Goal: Information Seeking & Learning: Learn about a topic

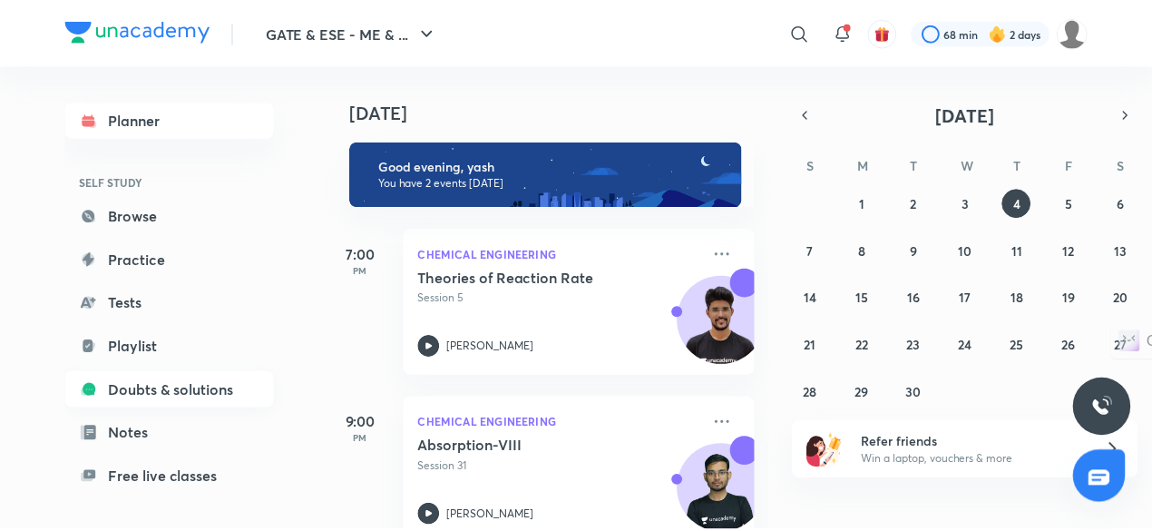
scroll to position [154, 0]
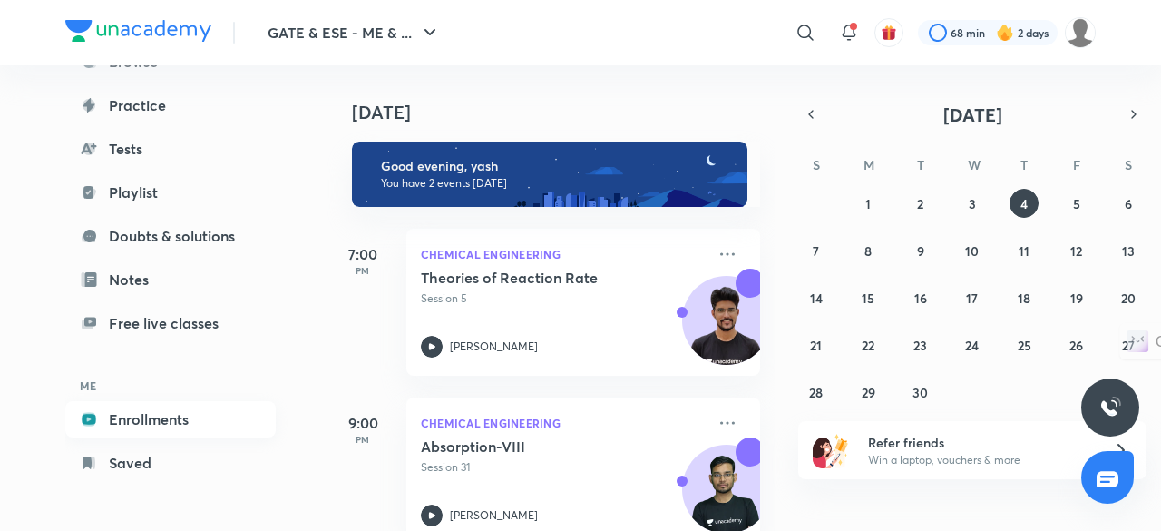
click at [163, 419] on link "Enrollments" at bounding box center [170, 419] width 210 height 36
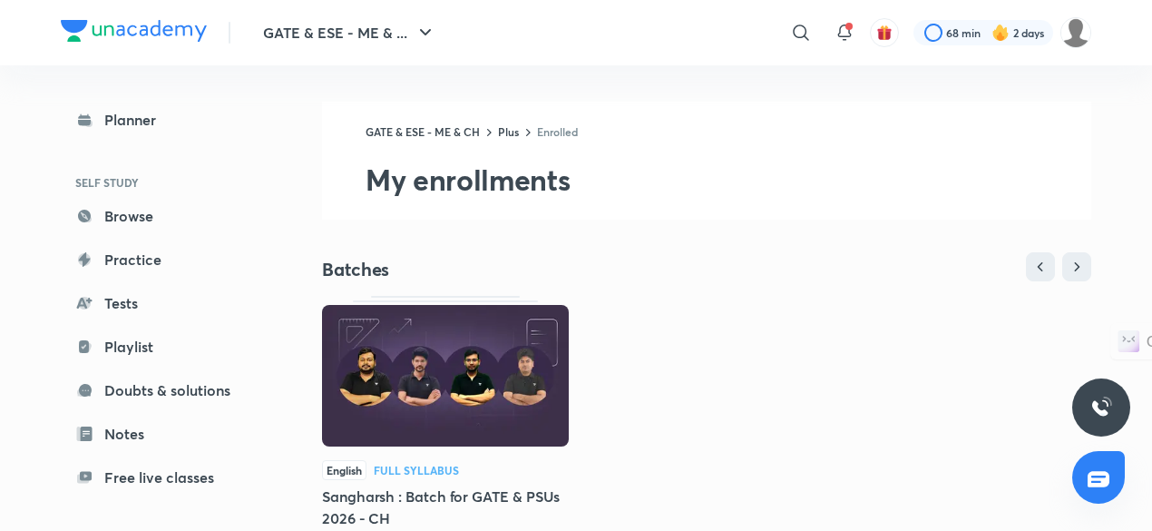
scroll to position [154, 0]
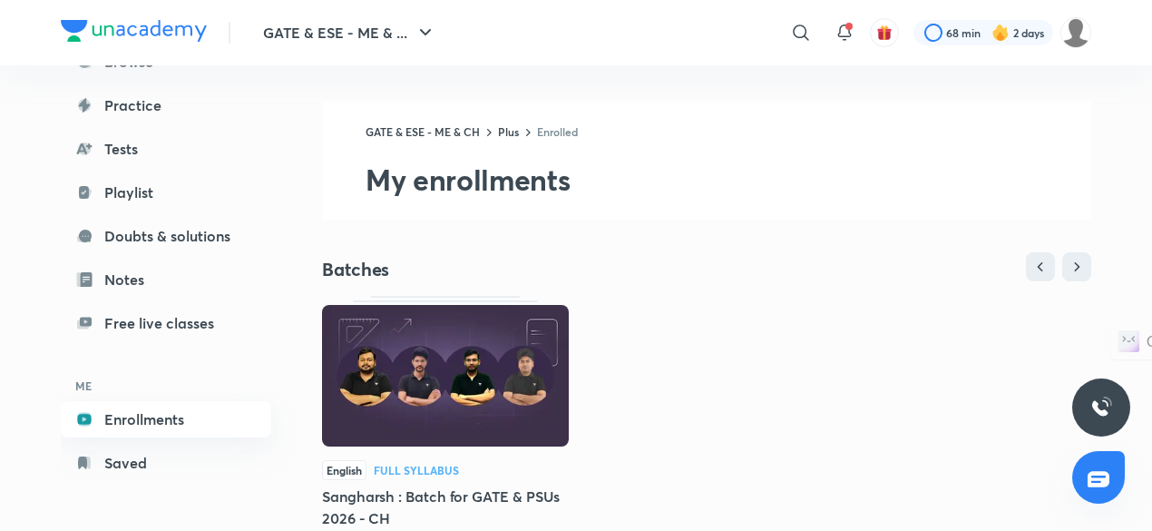
click at [171, 420] on link "Enrollments" at bounding box center [166, 419] width 210 height 36
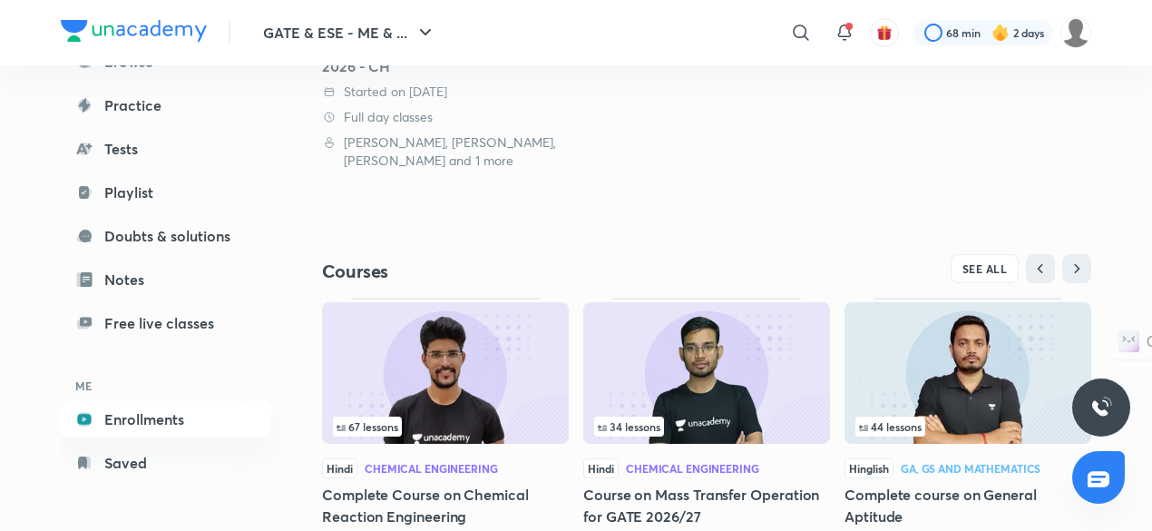
scroll to position [450, 0]
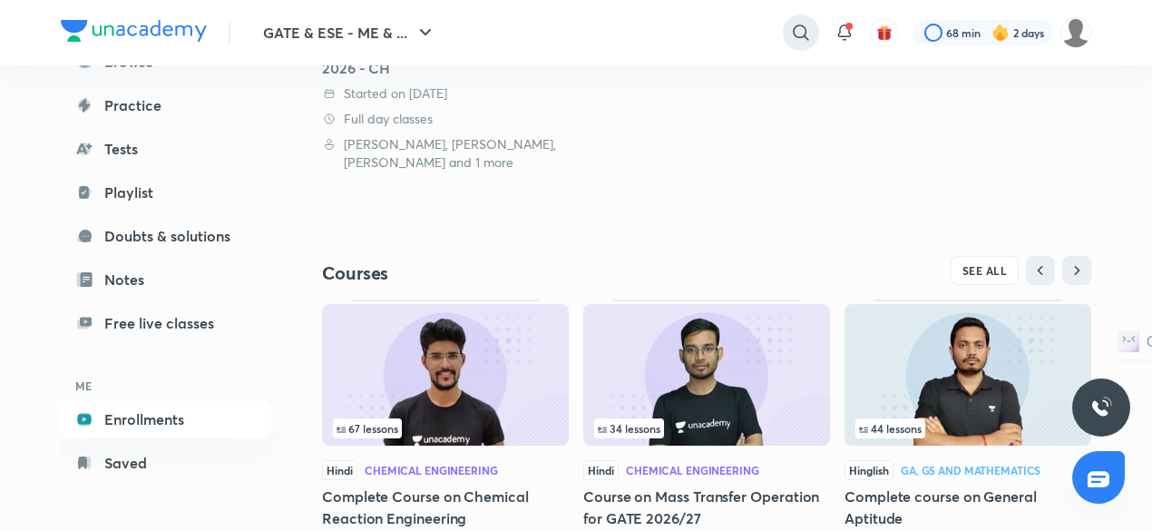
click at [800, 36] on icon at bounding box center [800, 31] width 15 height 15
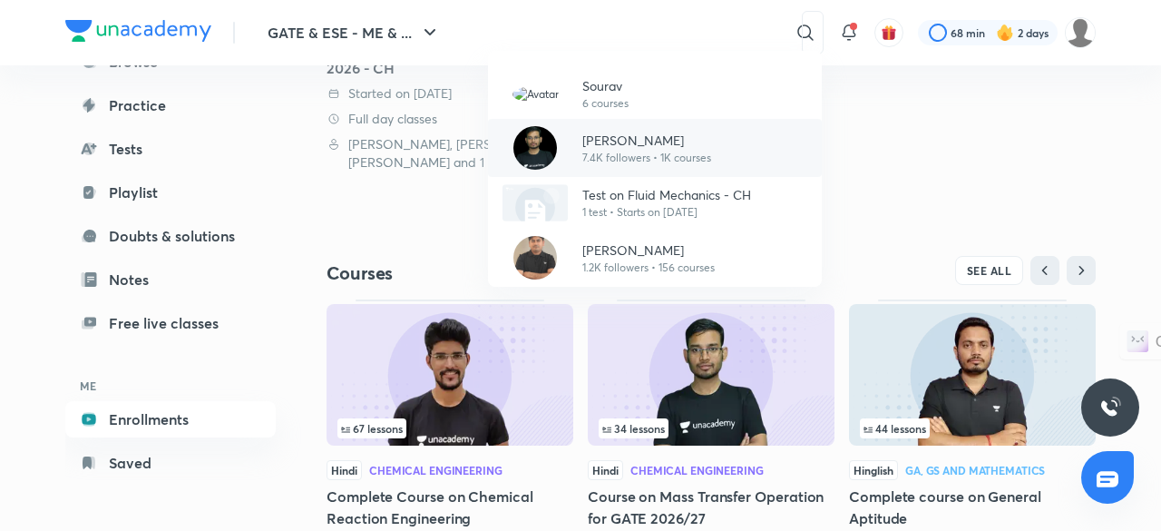
click at [682, 140] on p "[PERSON_NAME]" at bounding box center [646, 140] width 129 height 19
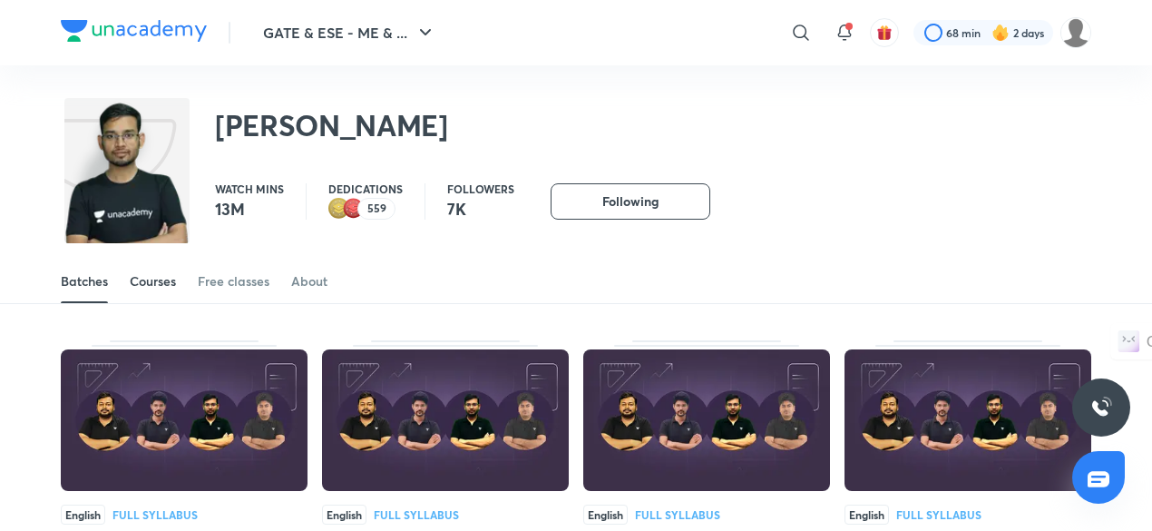
click at [154, 287] on div "Courses" at bounding box center [153, 281] width 46 height 18
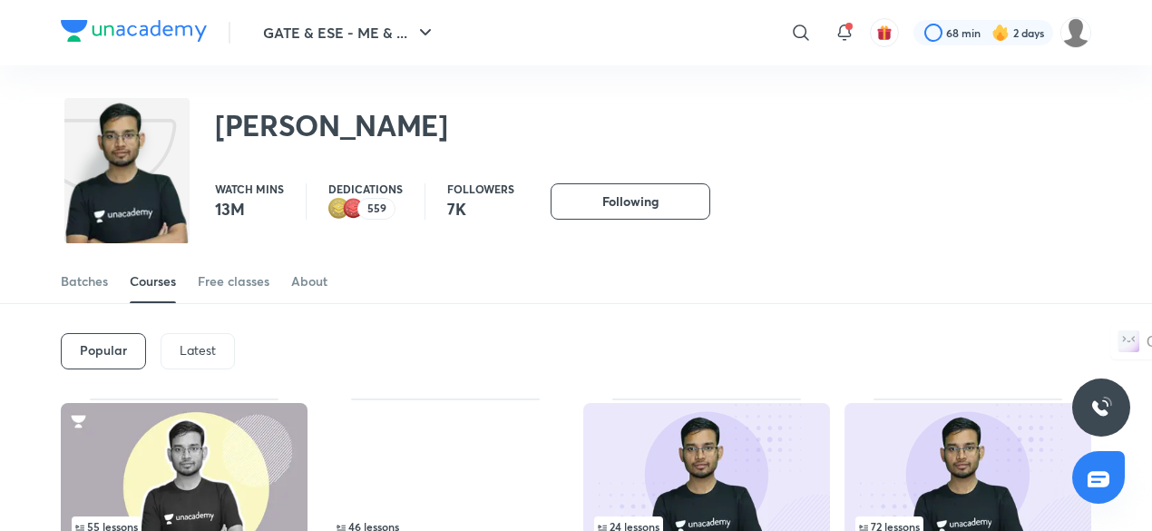
click at [211, 353] on p "Latest" at bounding box center [198, 350] width 36 height 15
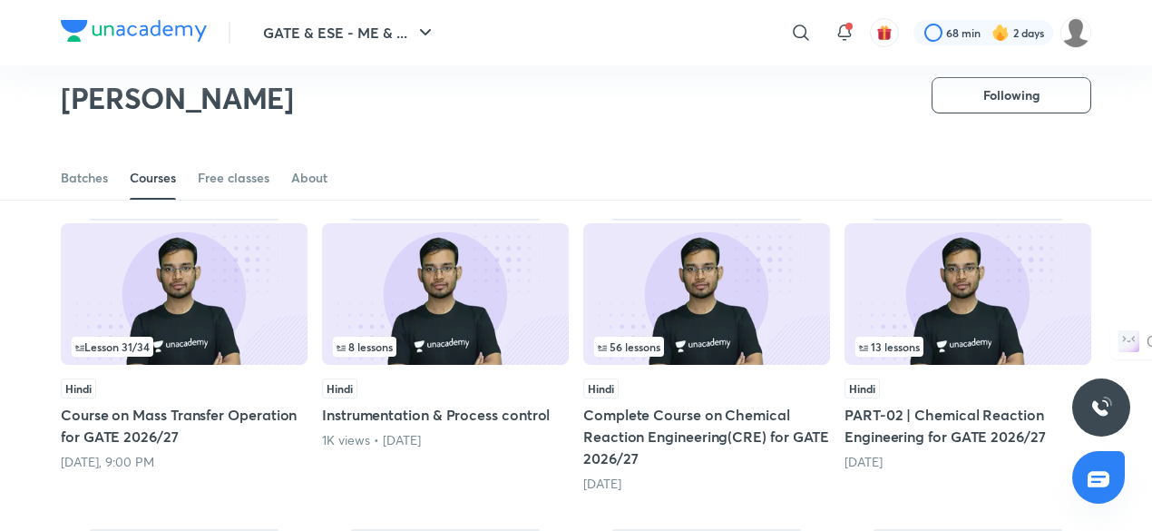
scroll to position [125, 0]
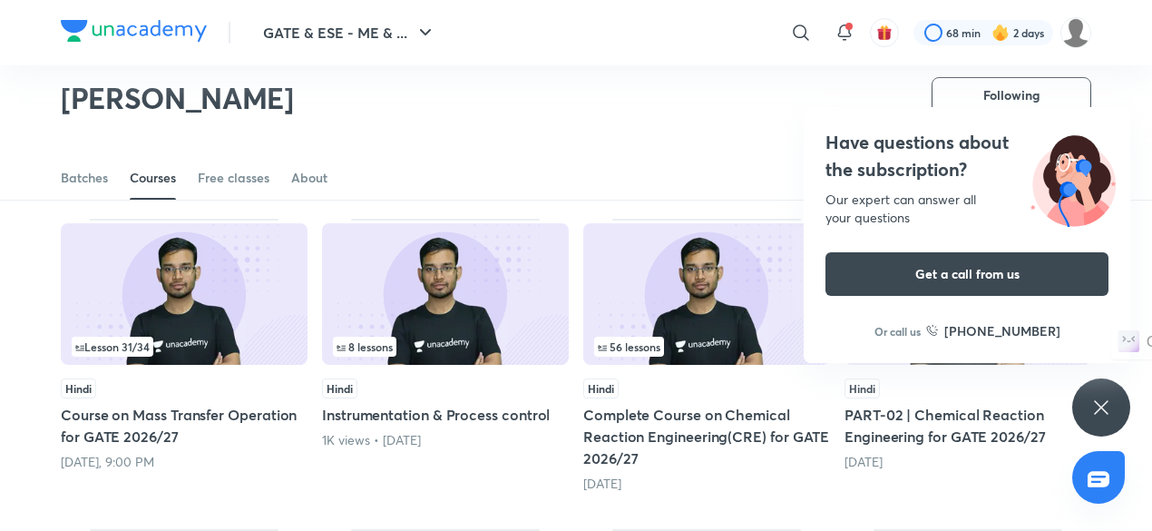
click at [1089, 397] on div "Have questions about the subscription? Our expert can answer all your questions…" at bounding box center [1101, 407] width 58 height 58
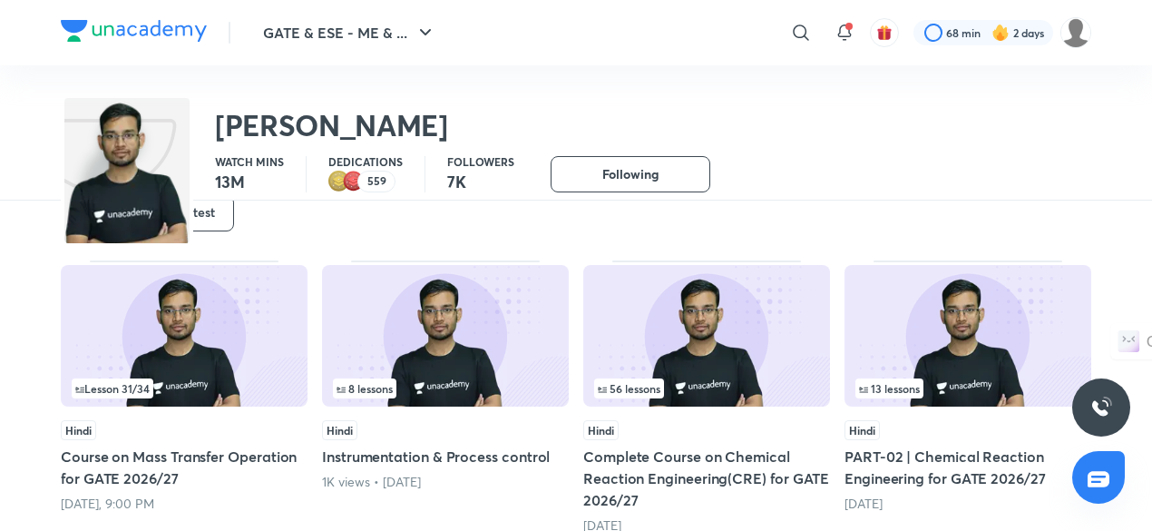
scroll to position [0, 0]
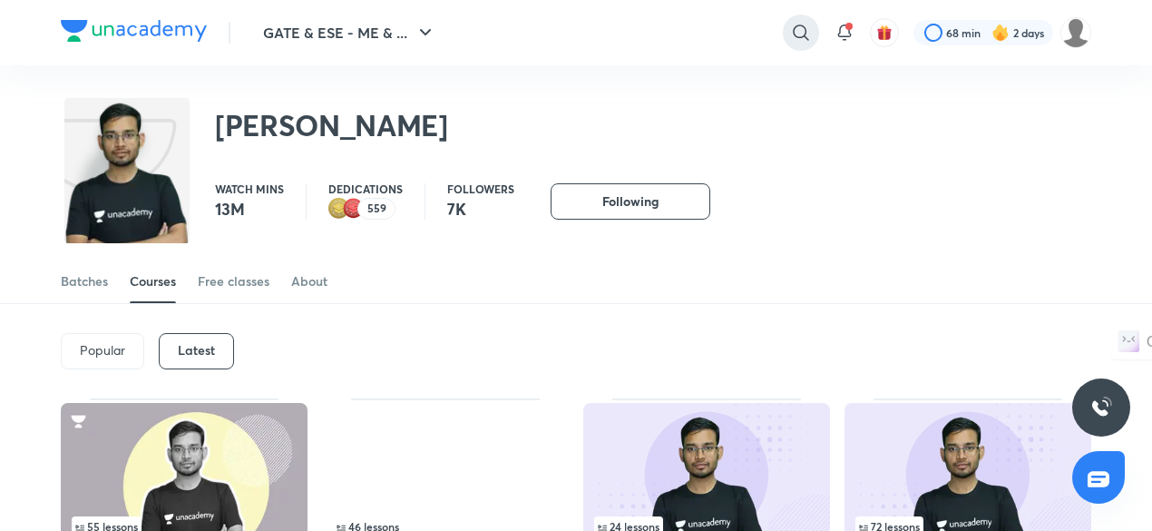
click at [795, 42] on icon at bounding box center [801, 33] width 22 height 22
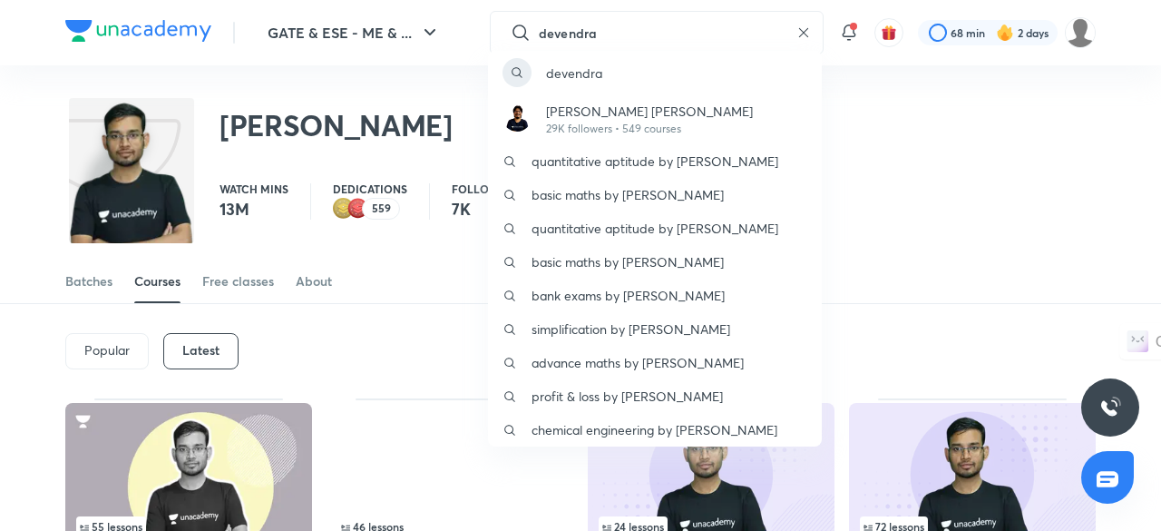
click at [576, 30] on div "devendra Devendra Singh Negi 29K followers • 549 courses quantitative aptitude …" at bounding box center [580, 265] width 1161 height 531
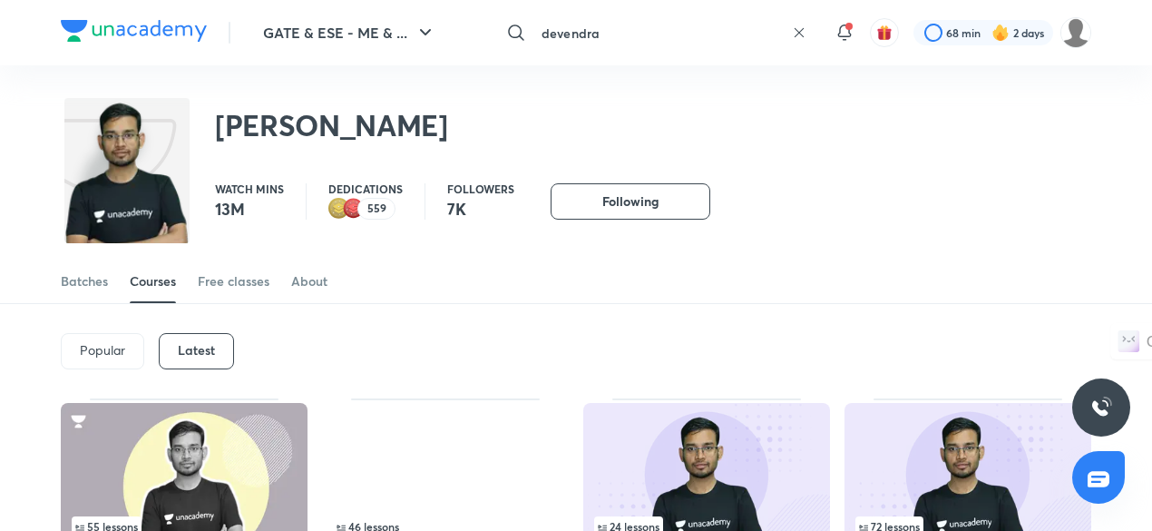
click at [558, 30] on input "devendra" at bounding box center [659, 32] width 250 height 49
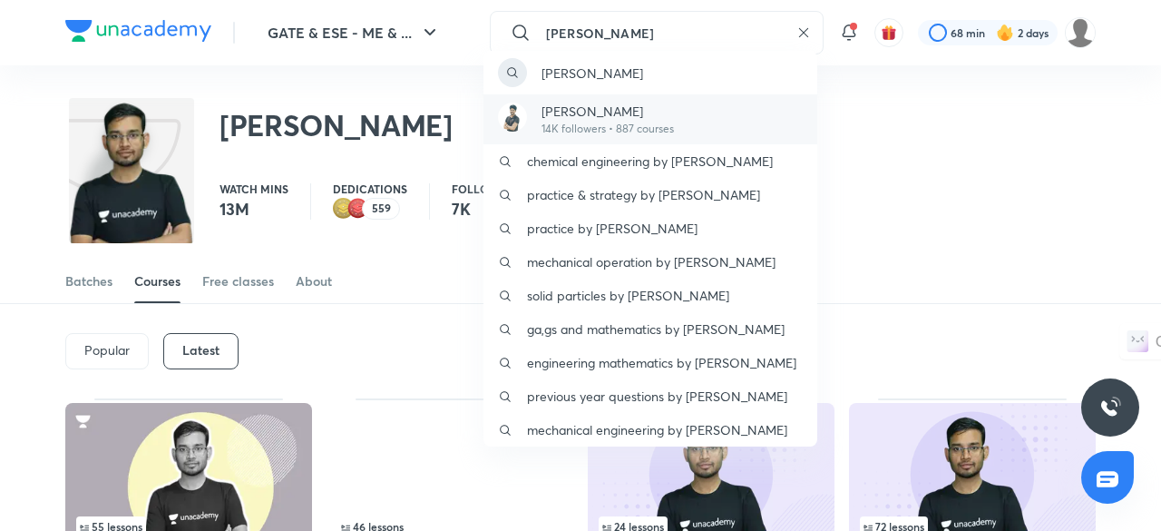
type input "devendra p"
click at [633, 125] on p "14K followers • 887 courses" at bounding box center [607, 129] width 132 height 16
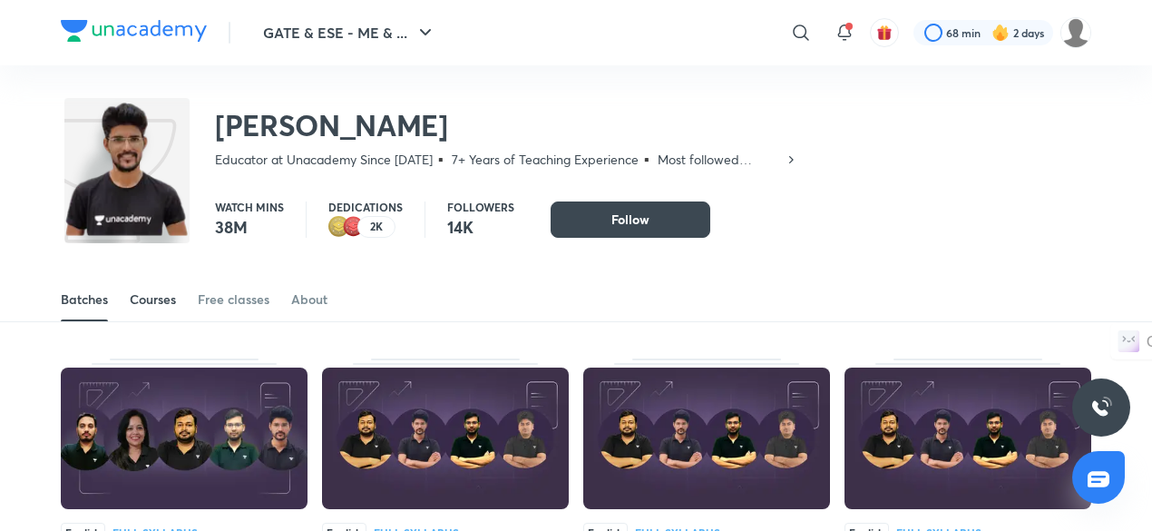
click at [151, 307] on div "Courses" at bounding box center [153, 299] width 46 height 18
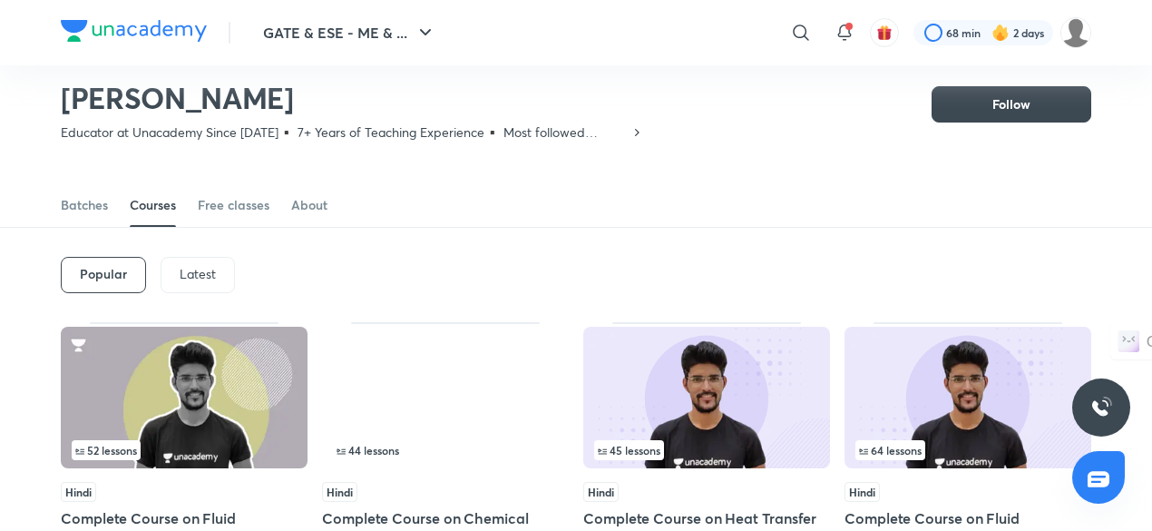
scroll to position [36, 0]
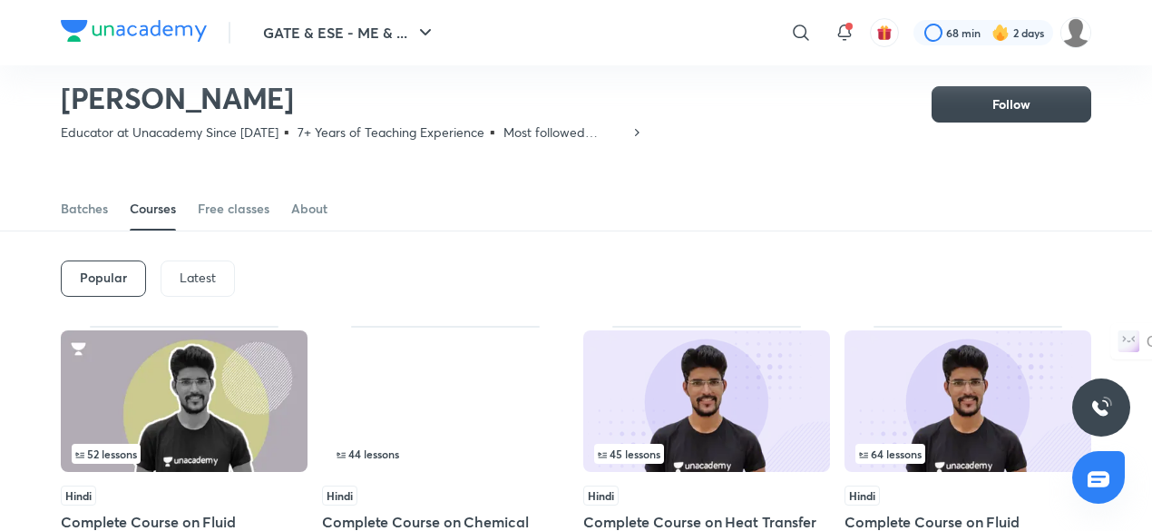
click at [204, 282] on p "Latest" at bounding box center [198, 277] width 36 height 15
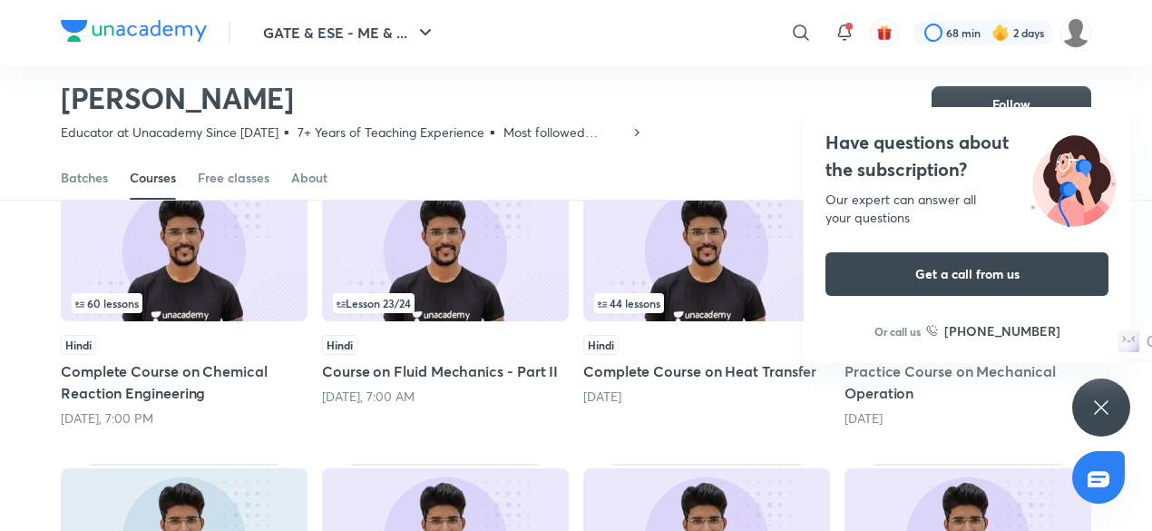
scroll to position [189, 0]
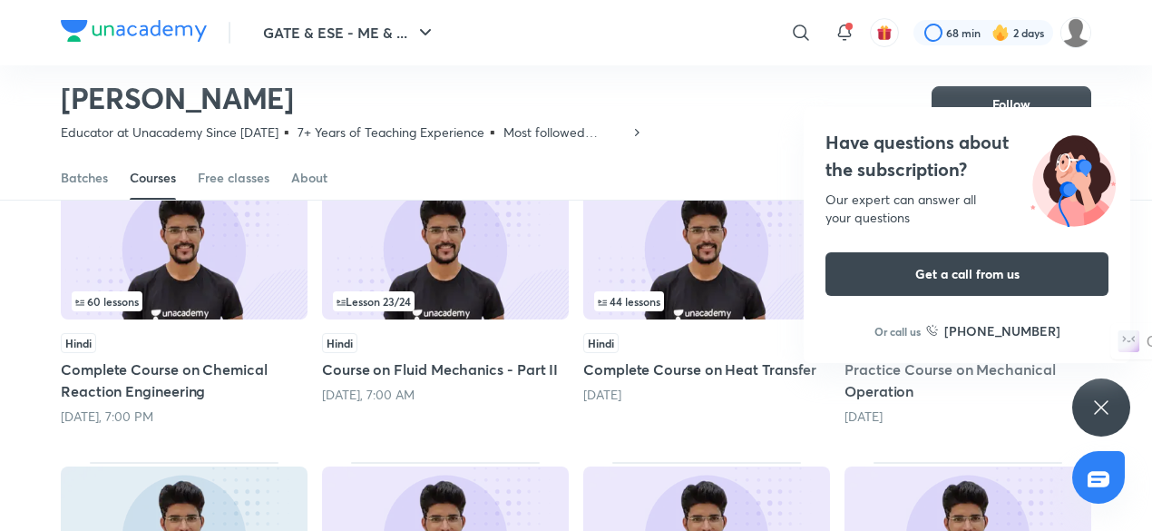
click at [1091, 416] on icon at bounding box center [1101, 407] width 22 height 22
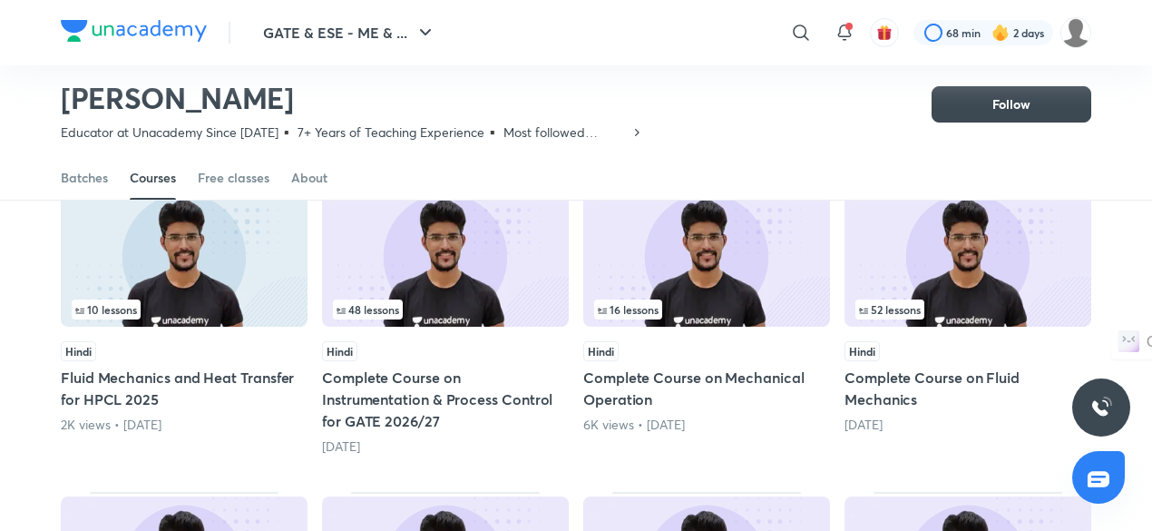
scroll to position [470, 0]
click at [981, 249] on img at bounding box center [967, 255] width 247 height 141
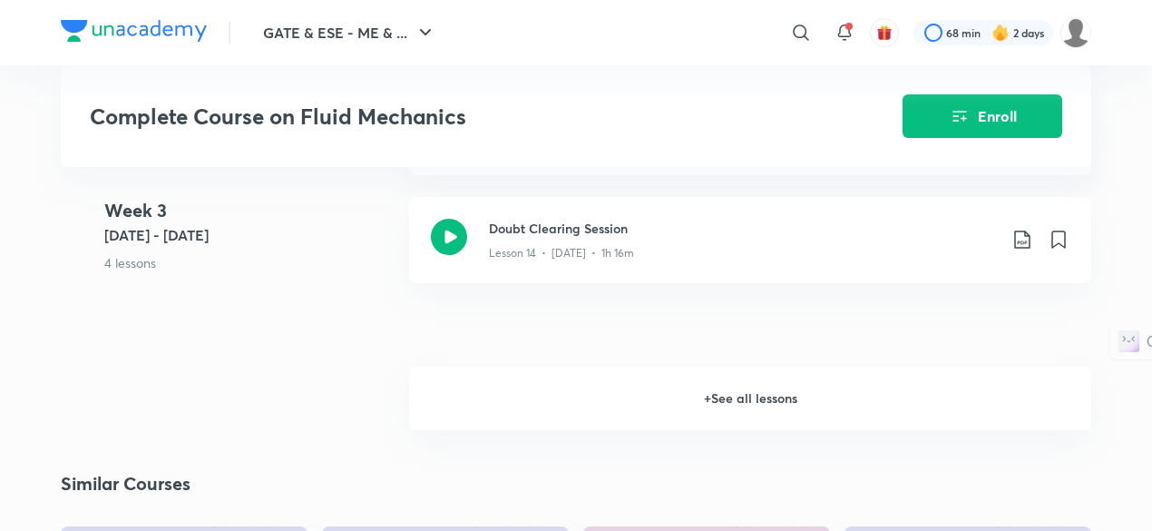
scroll to position [2329, 0]
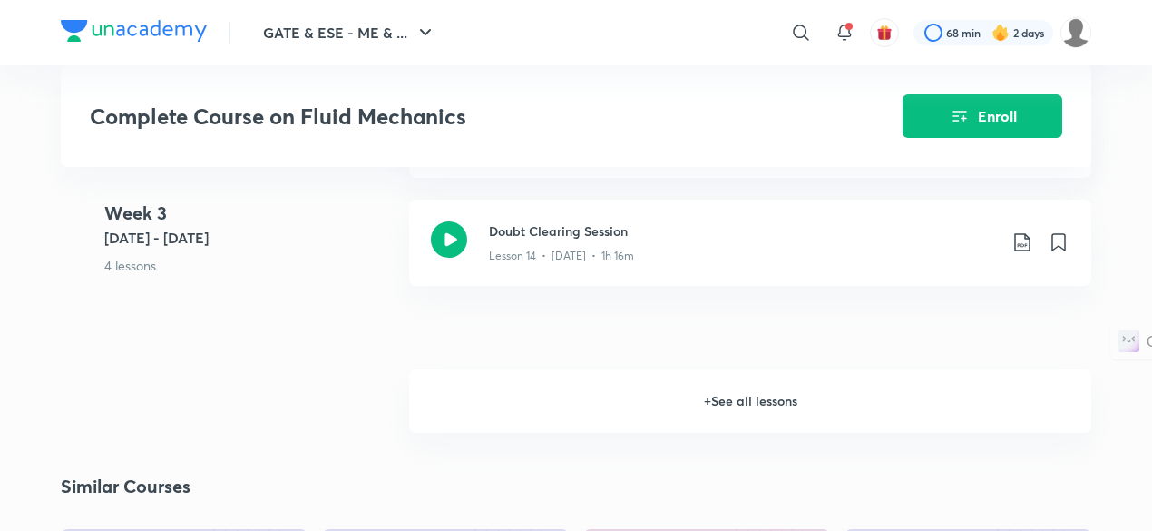
click at [705, 407] on h6 "+ See all lessons" at bounding box center [750, 400] width 682 height 63
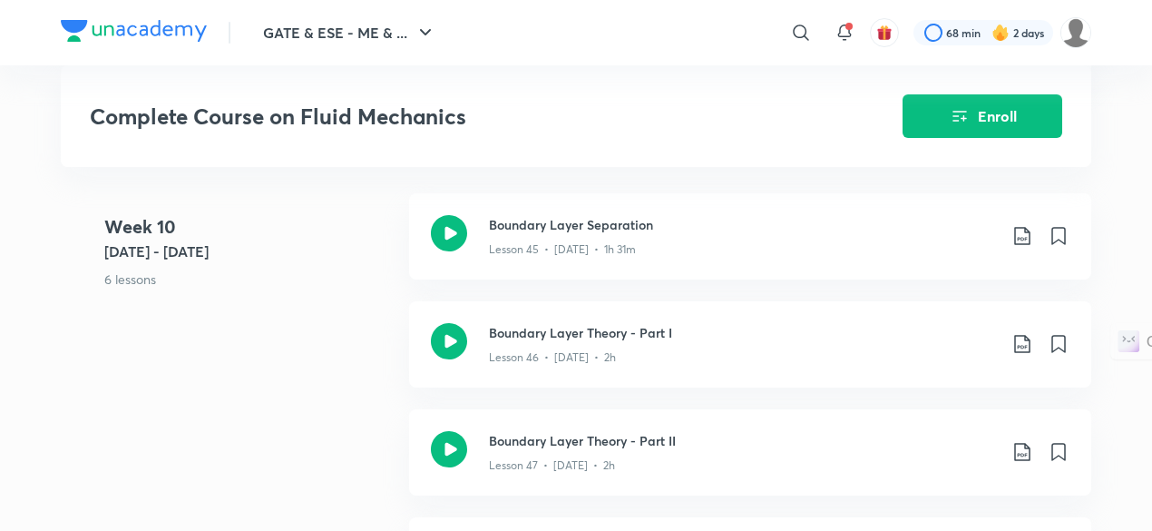
scroll to position [6368, 0]
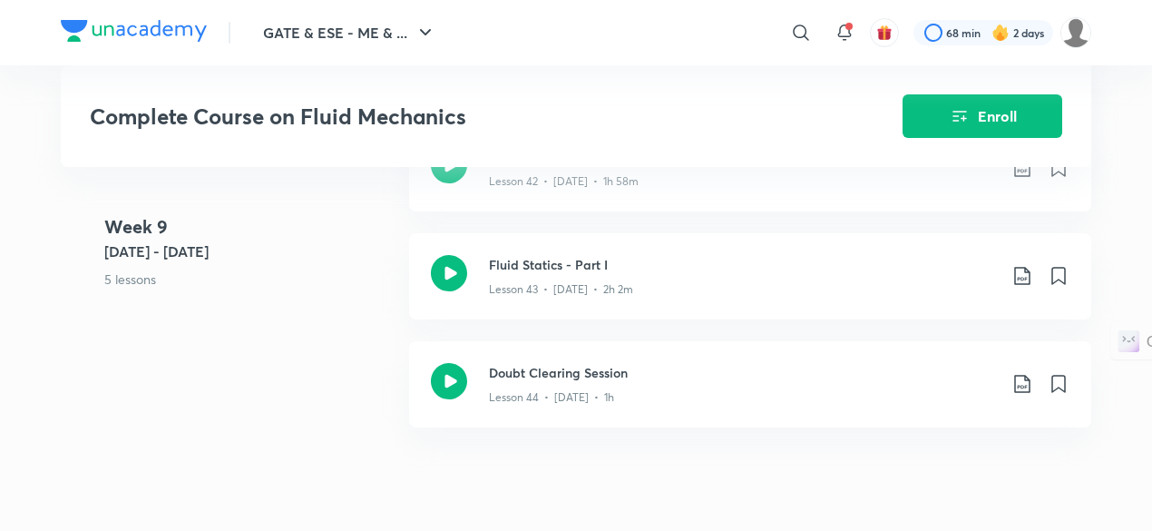
click at [346, 382] on div "Week 9 Apr 21 - 27 5 lessons Flow Through Packed Bed Lesson 40 • Apr 21 • 2h 1m…" at bounding box center [576, 179] width 1030 height 540
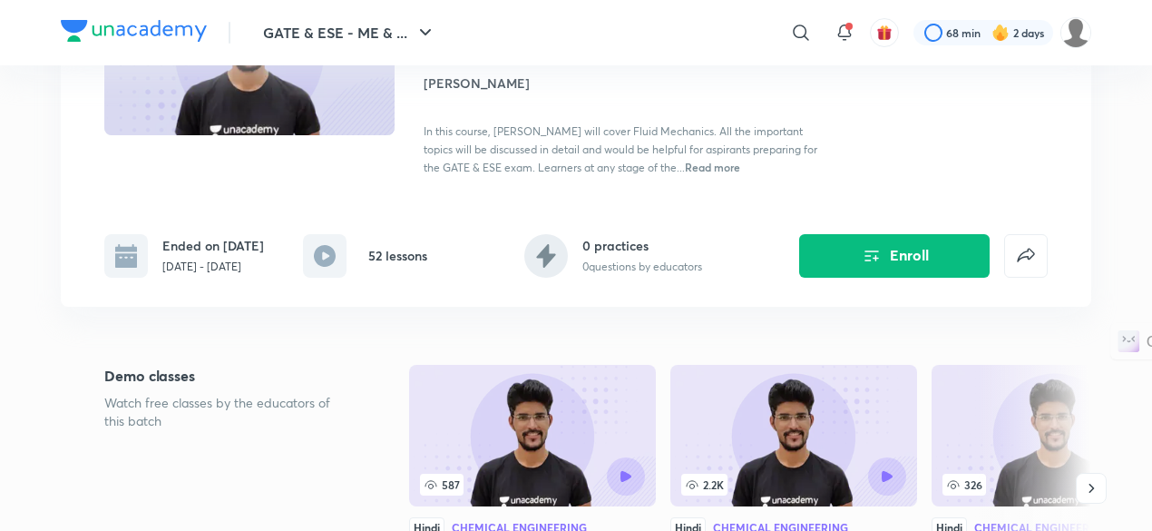
scroll to position [0, 0]
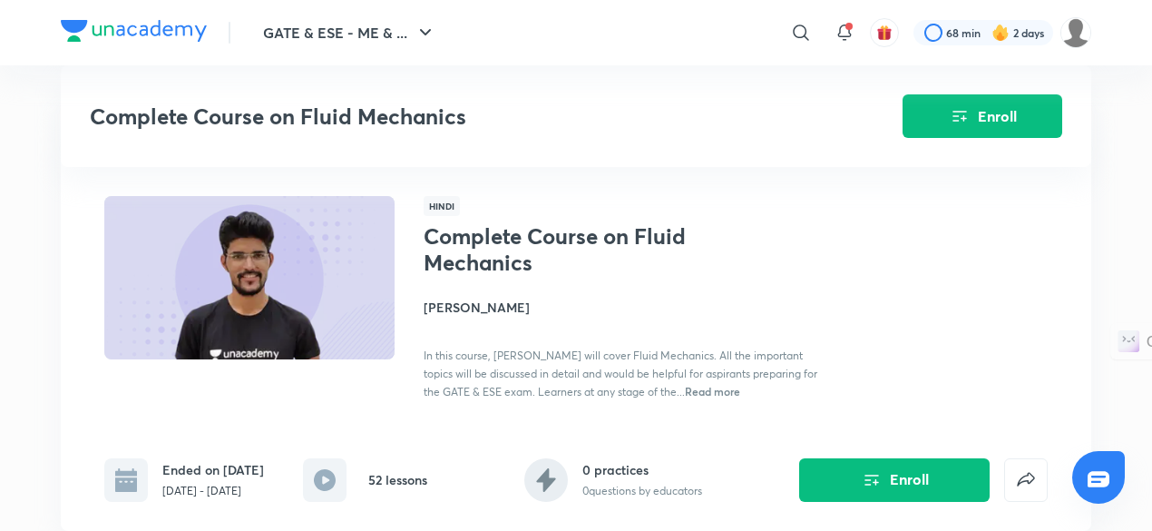
scroll to position [470, 0]
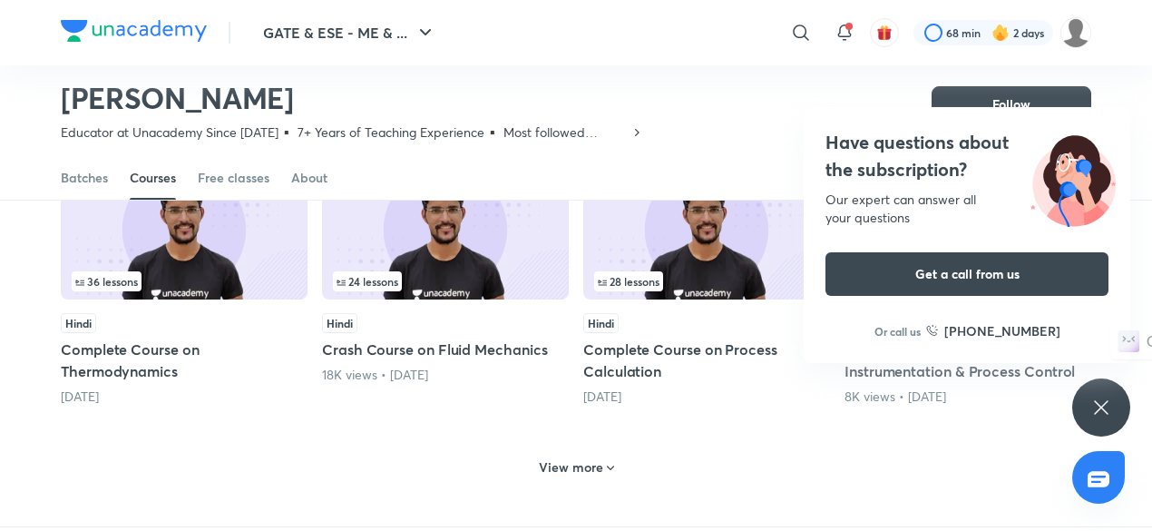
scroll to position [809, 0]
click at [1092, 408] on icon at bounding box center [1101, 407] width 22 height 22
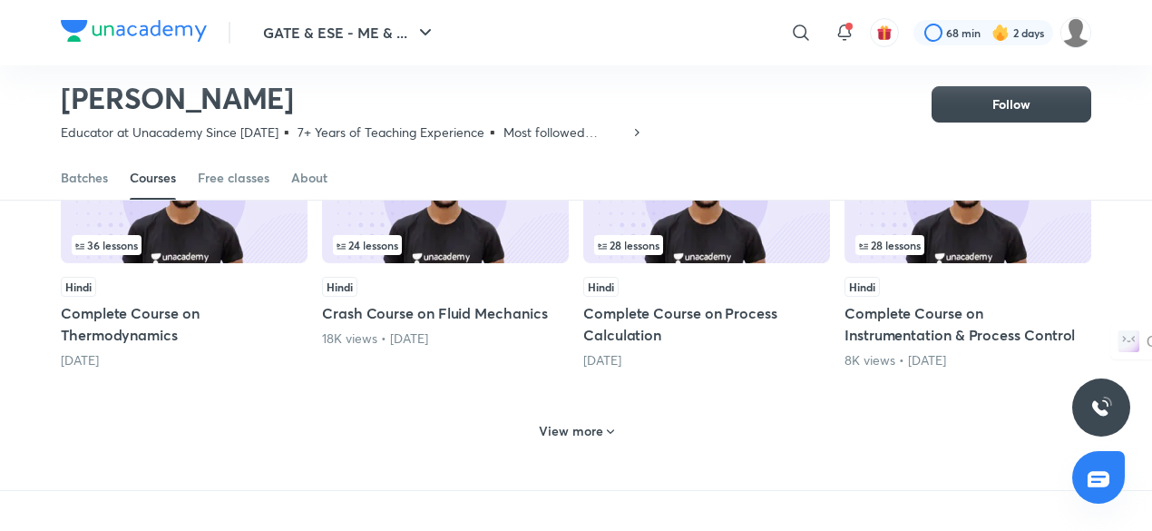
scroll to position [845, 0]
click at [604, 424] on icon at bounding box center [610, 431] width 15 height 15
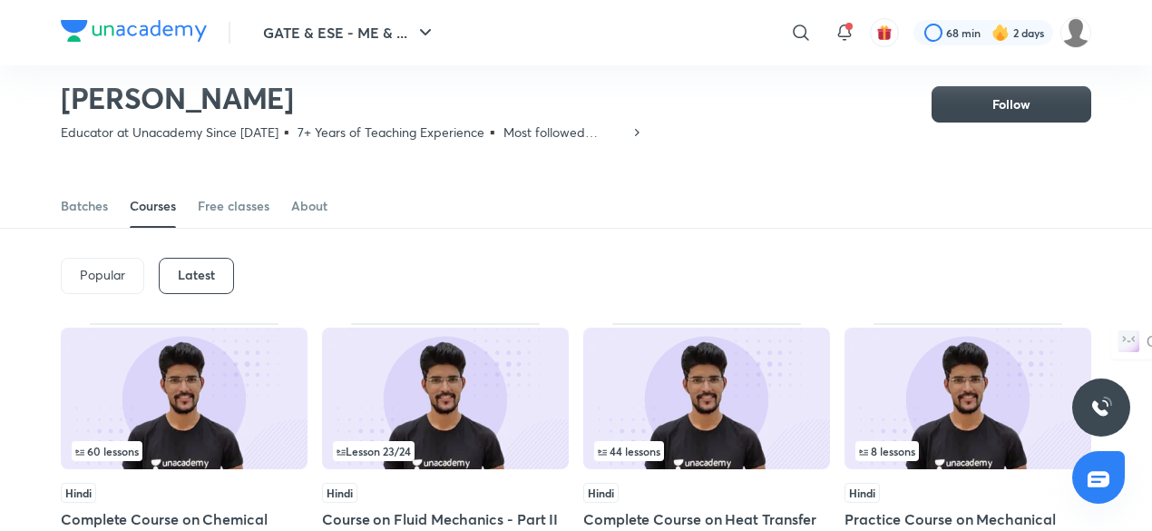
scroll to position [0, 0]
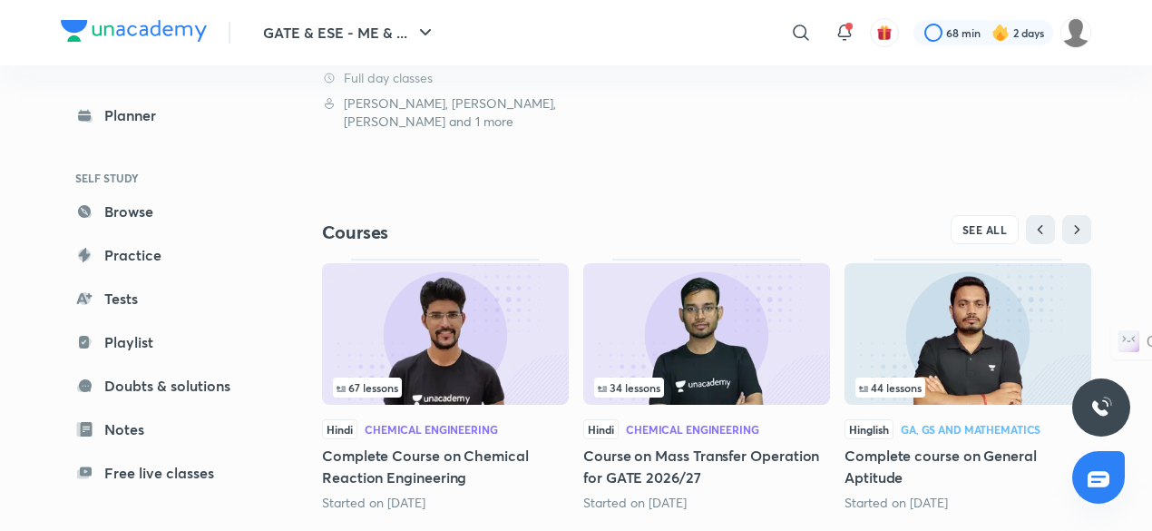
scroll to position [531, 0]
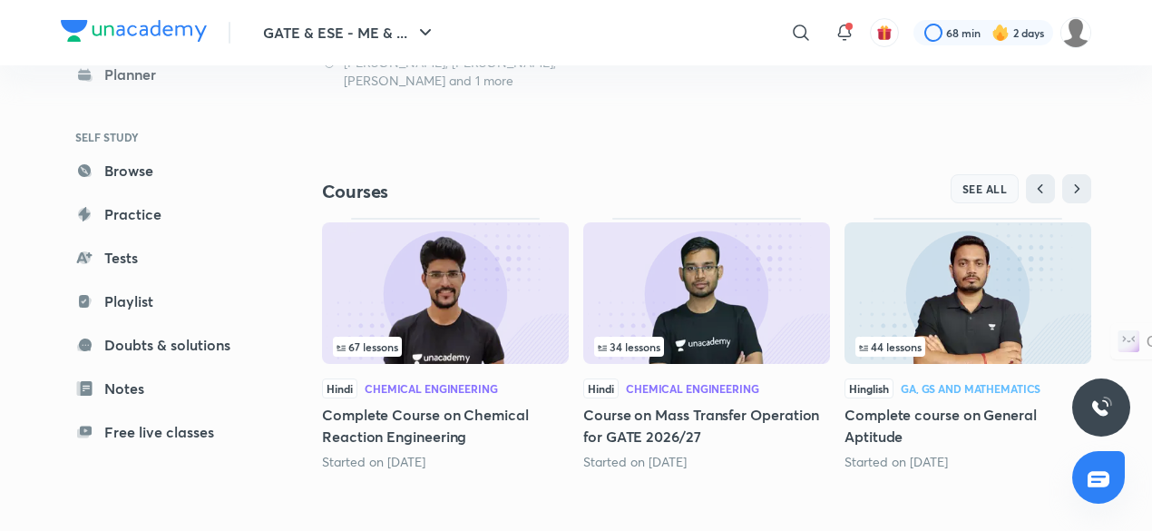
click at [989, 189] on span "SEE ALL" at bounding box center [984, 188] width 45 height 13
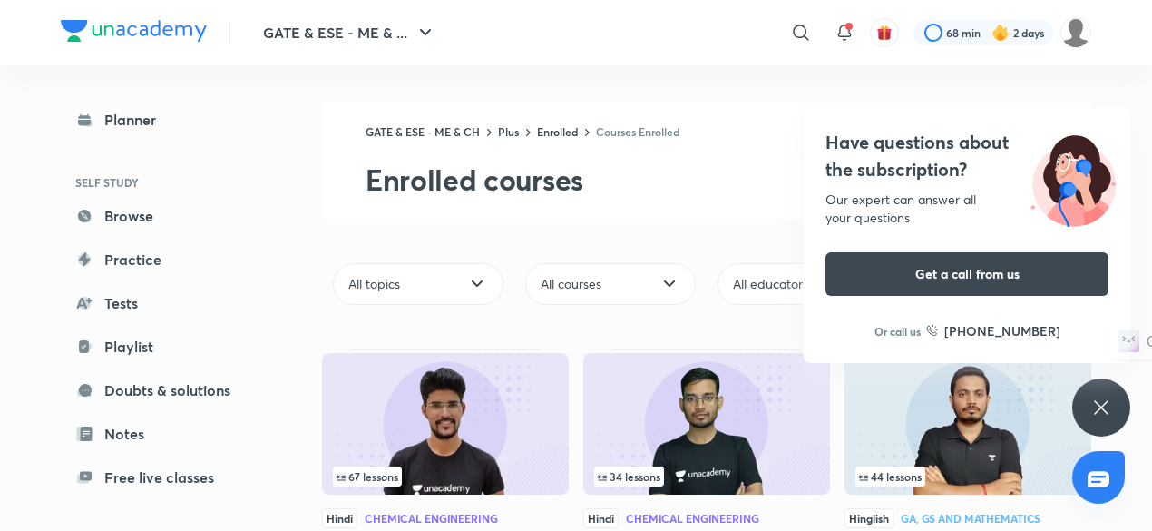
click at [704, 199] on div "GATE & ESE - ME & CH Plus Enrolled Courses Enrolled Enrolled courses" at bounding box center [706, 161] width 769 height 118
click at [1099, 419] on div "Have questions about the subscription? Our expert can answer all your questions…" at bounding box center [1101, 407] width 58 height 58
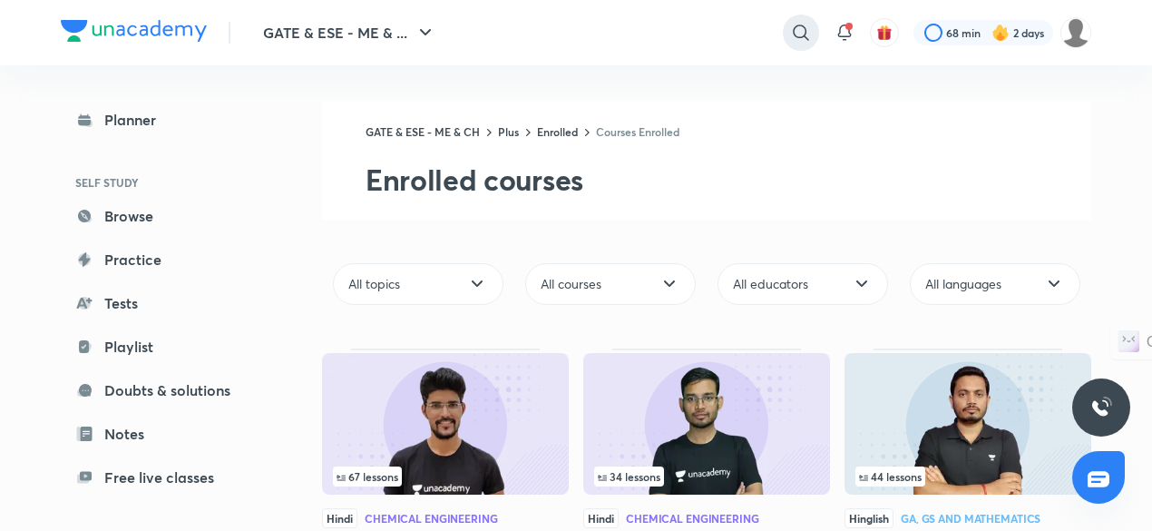
click at [798, 34] on icon at bounding box center [801, 33] width 22 height 22
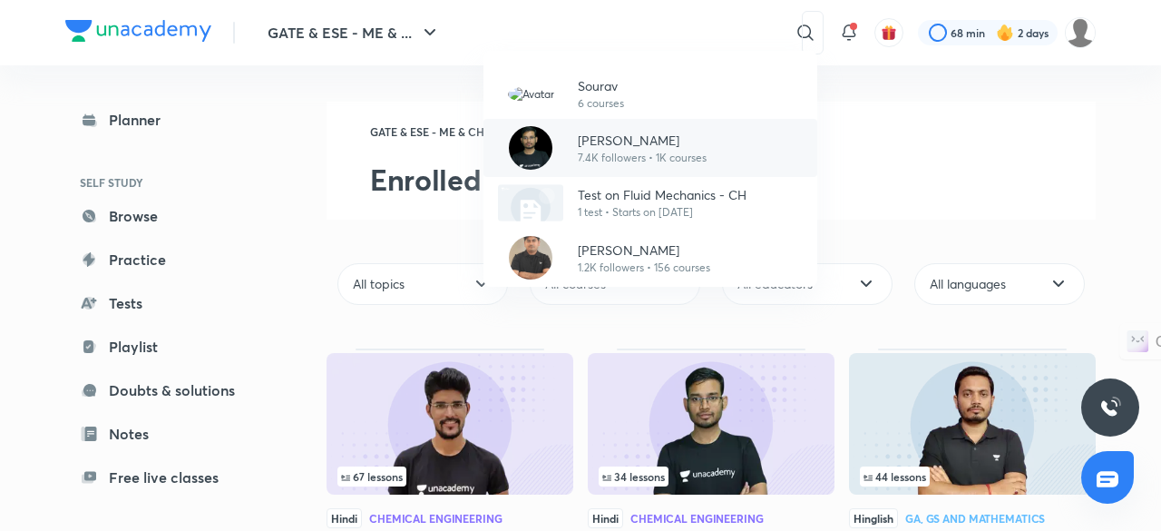
click at [668, 142] on p "[PERSON_NAME]" at bounding box center [642, 140] width 129 height 19
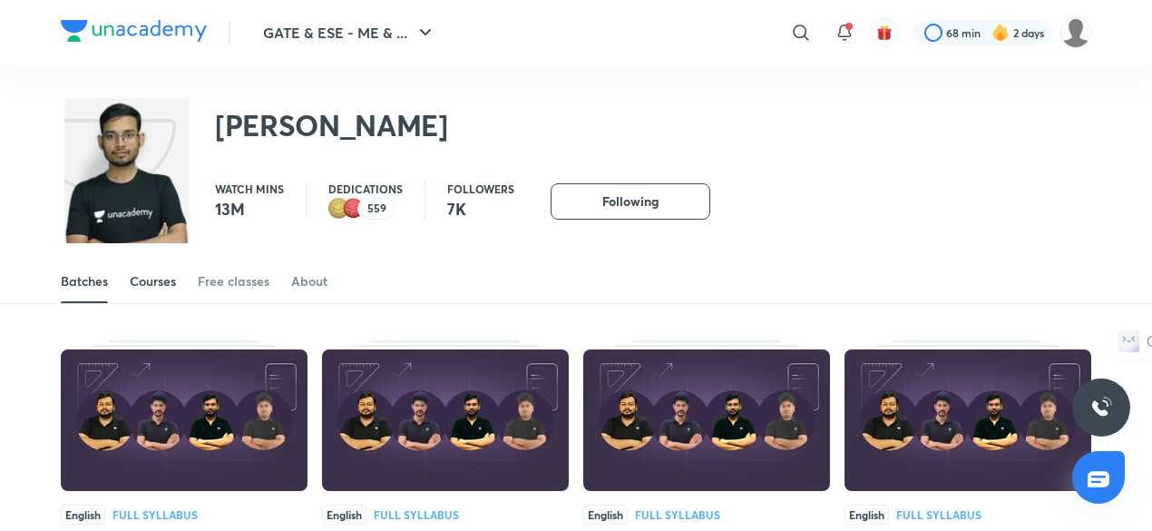
click at [162, 291] on link "Courses" at bounding box center [153, 281] width 46 height 44
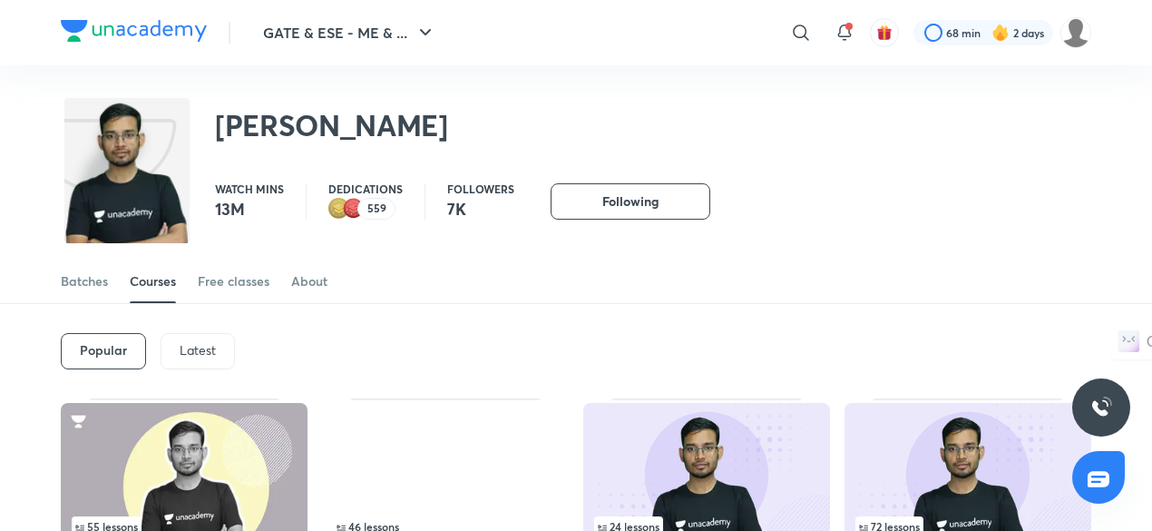
click at [202, 346] on p "Latest" at bounding box center [198, 350] width 36 height 15
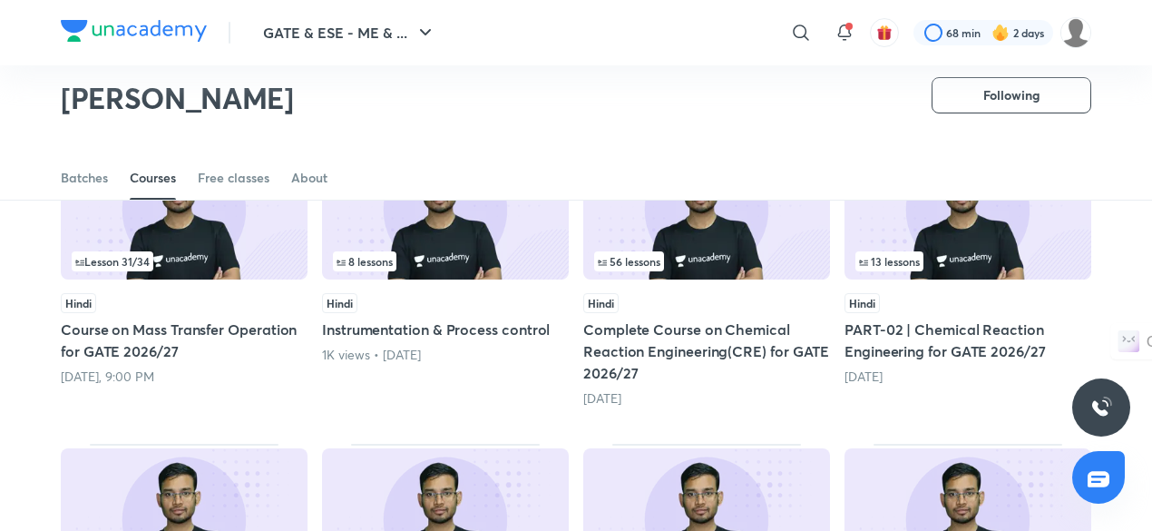
scroll to position [210, 0]
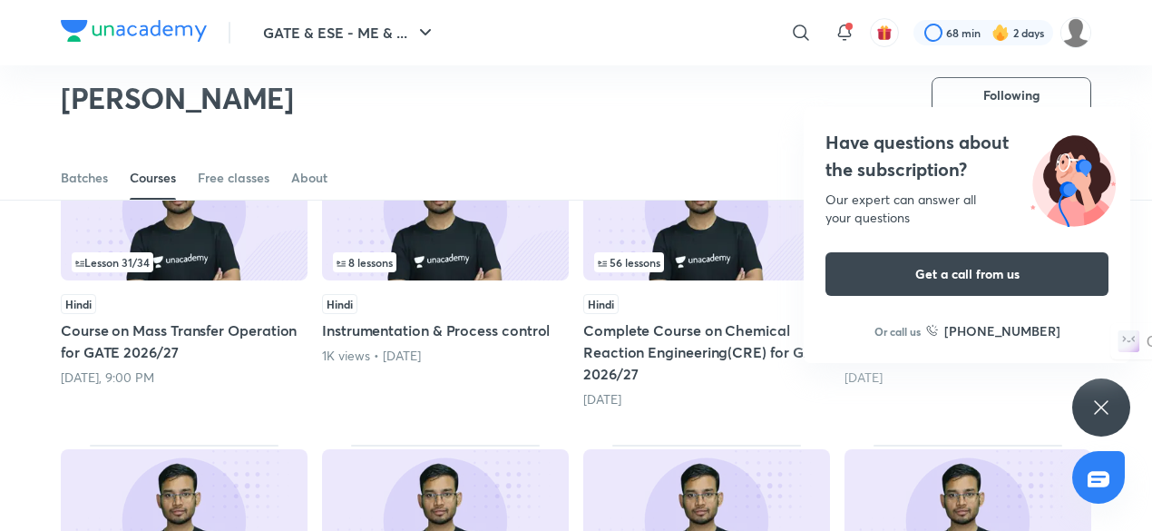
click at [1092, 422] on div "Have questions about the subscription? Our expert can answer all your questions…" at bounding box center [1101, 407] width 58 height 58
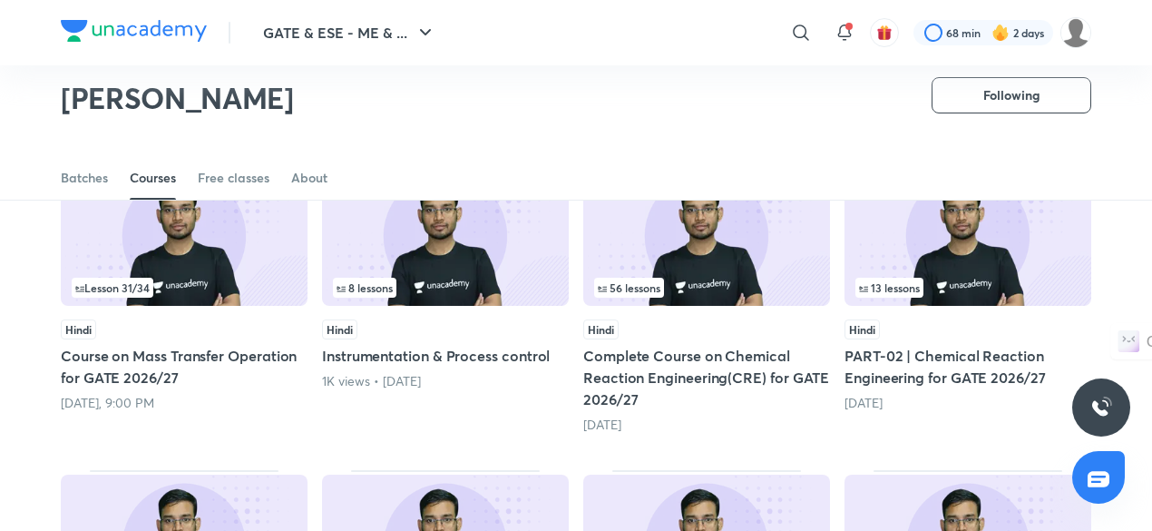
scroll to position [188, 0]
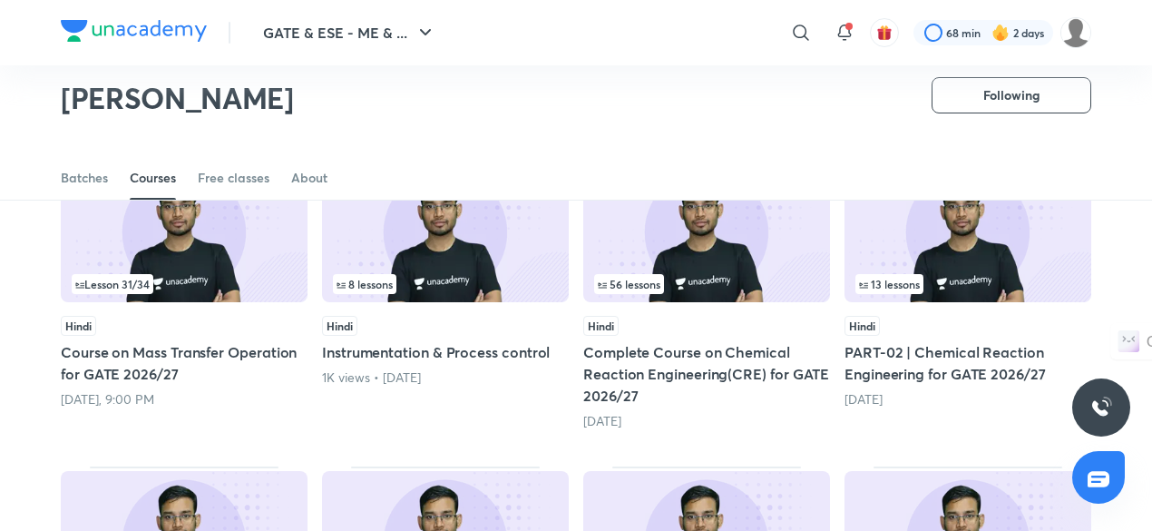
click at [988, 242] on img at bounding box center [967, 231] width 247 height 141
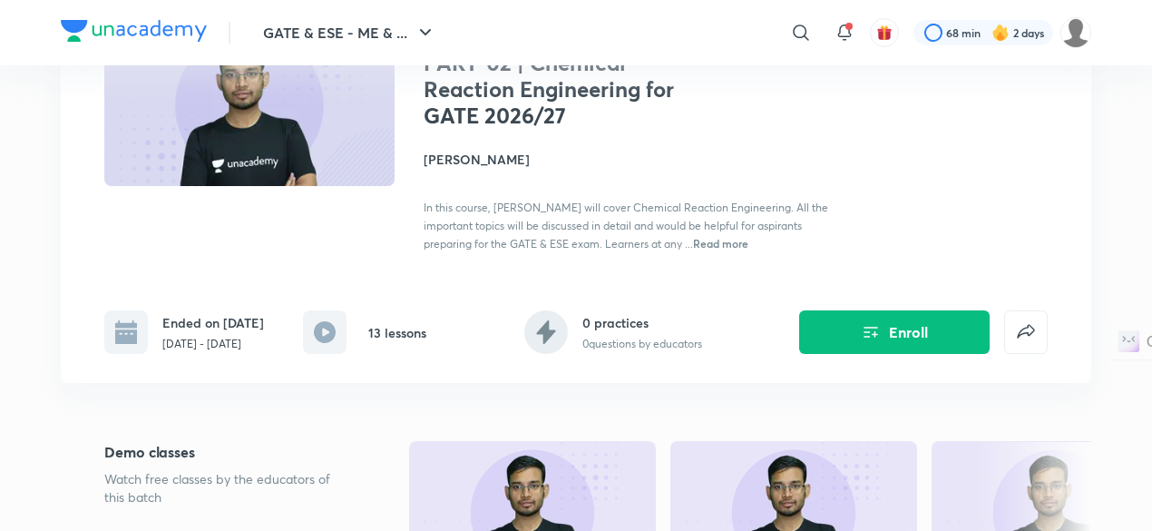
scroll to position [174, 0]
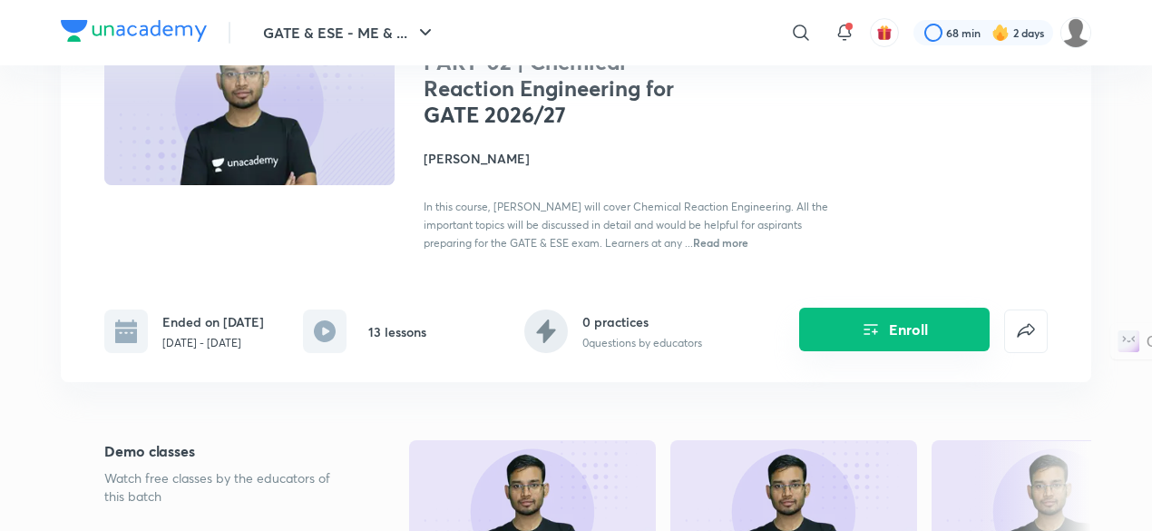
click at [876, 334] on icon "Enroll" at bounding box center [871, 329] width 22 height 22
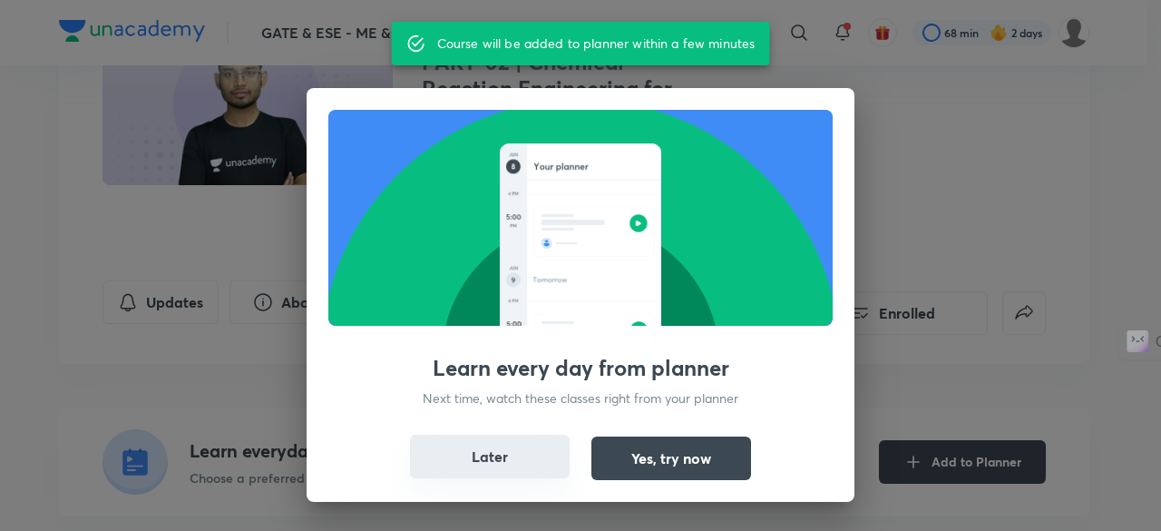
click at [496, 462] on button "Later" at bounding box center [490, 456] width 160 height 44
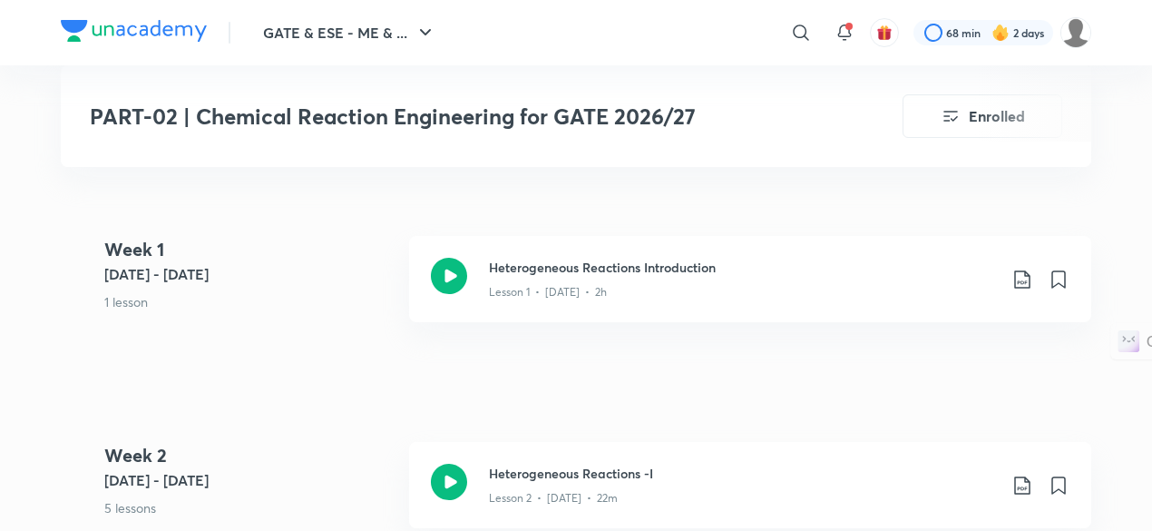
scroll to position [825, 0]
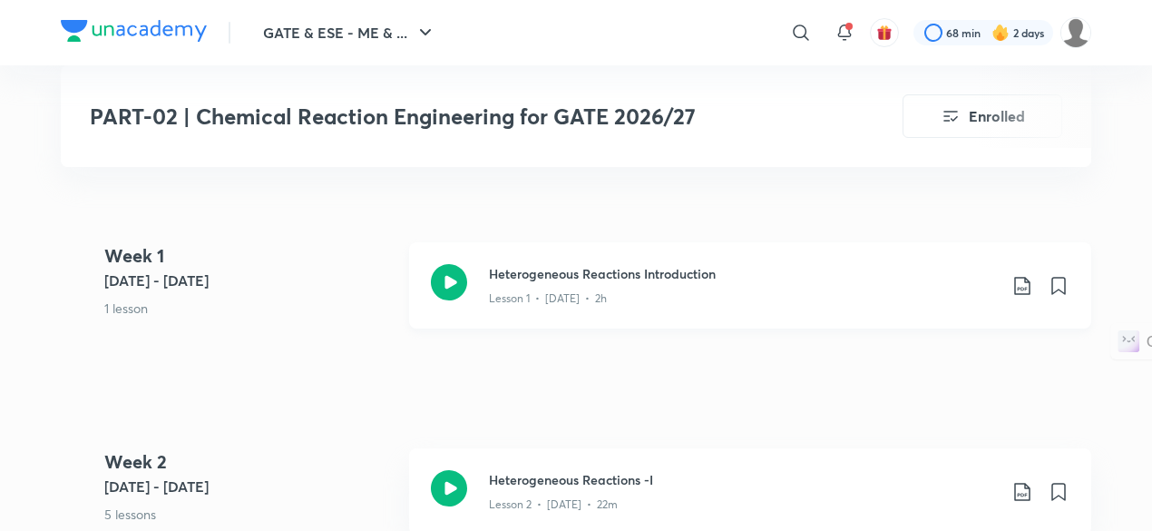
click at [564, 307] on div "Heterogeneous Reactions Introduction Lesson 1 • Jun 27 • 2h" at bounding box center [750, 285] width 682 height 86
